Goal: Task Accomplishment & Management: Use online tool/utility

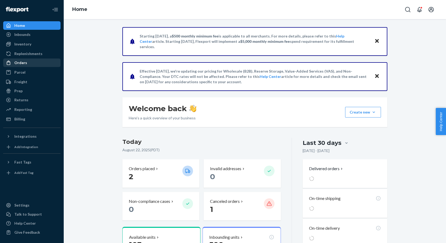
click at [31, 60] on div "Orders" at bounding box center [32, 62] width 56 height 7
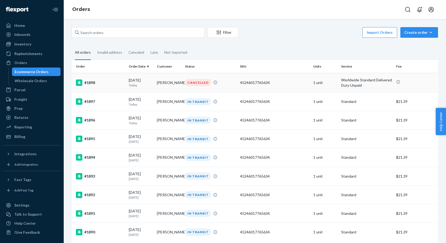
click at [202, 83] on div "CANCELLED" at bounding box center [198, 82] width 26 height 7
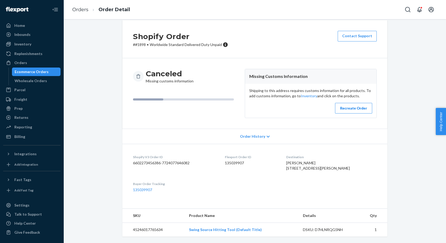
scroll to position [16, 0]
click at [303, 93] on link "Inventory" at bounding box center [309, 95] width 16 height 5
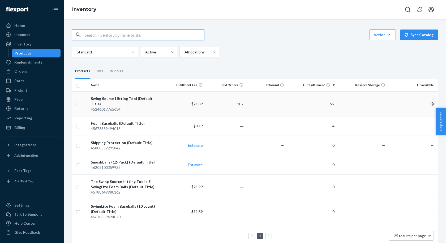
click at [131, 106] on td "Swing Source Hitting Tool (Default Title) 45246017765634" at bounding box center [127, 103] width 76 height 25
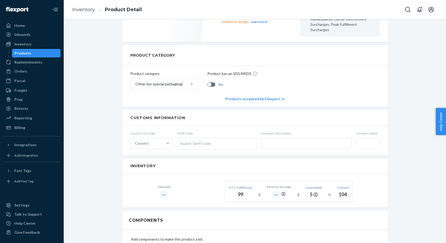
scroll to position [235, 0]
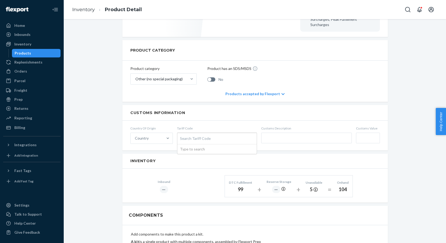
click at [196, 133] on div "Search Tariff Code" at bounding box center [216, 138] width 79 height 11
click at [181, 133] on input "Tariff Code Search Tariff Code Type to search" at bounding box center [180, 138] width 1 height 10
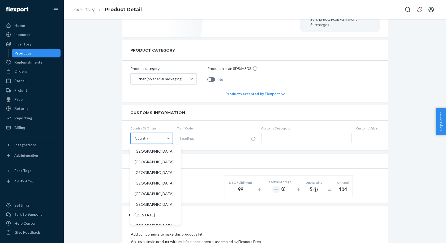
click at [153, 133] on div "Country" at bounding box center [147, 138] width 32 height 11
click at [135, 135] on input "option [GEOGRAPHIC_DATA] focused, 1 of 249. 249 results available. Use Up and D…" at bounding box center [135, 137] width 1 height 5
type input "indi"
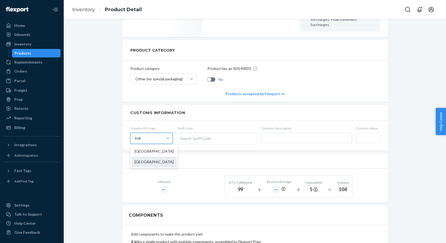
click at [152, 160] on div "[GEOGRAPHIC_DATA]" at bounding box center [153, 161] width 45 height 11
click at [142, 141] on input "indi" at bounding box center [138, 137] width 7 height 5
click at [191, 133] on div "Search Tariff Code" at bounding box center [216, 138] width 79 height 11
click at [181, 133] on input "Tariff Code Search Tariff Code Type to search" at bounding box center [180, 138] width 1 height 10
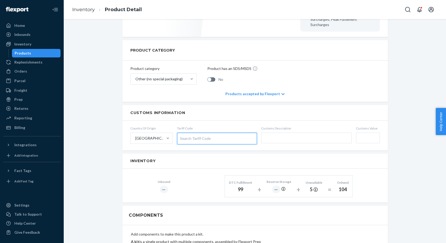
paste input "9506"
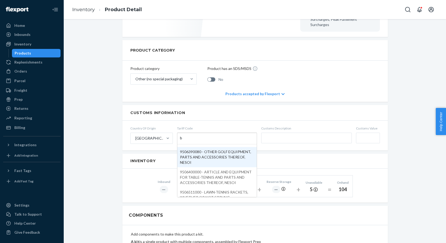
scroll to position [0, 0]
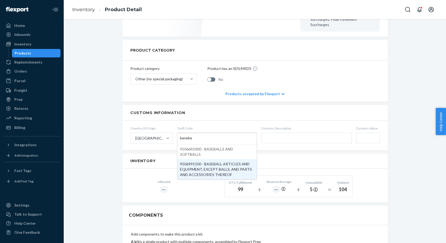
type input "baseball"
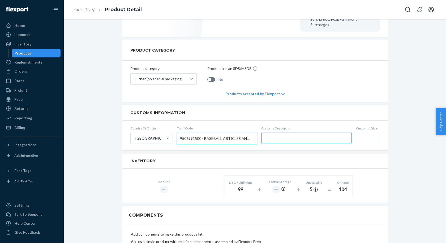
click at [279, 133] on input "text" at bounding box center [306, 138] width 91 height 11
paste input "Baseball training aid – mechanical"
type input "Baseball training aid – mechanical"
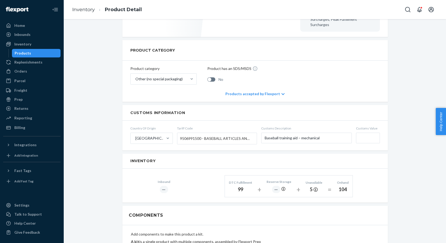
click at [363, 133] on input "Customs Value" at bounding box center [368, 138] width 24 height 11
type input "$150"
click at [401, 135] on div "New Inventory Reports are now available You have early access to new reports, p…" at bounding box center [255, 122] width 374 height 659
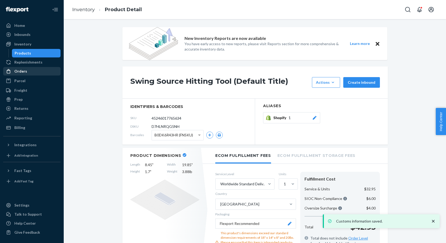
click at [23, 73] on div "Orders" at bounding box center [20, 71] width 13 height 5
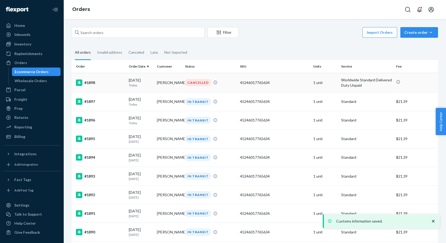
click at [149, 82] on div "[DATE] [DATE]" at bounding box center [141, 83] width 24 height 10
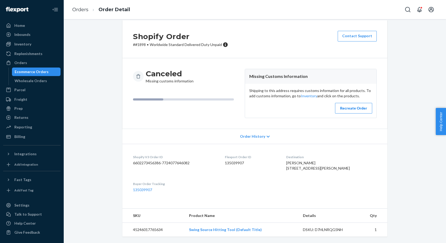
scroll to position [16, 0]
click at [356, 105] on div "Recreate Order" at bounding box center [354, 107] width 28 height 5
